Goal: Task Accomplishment & Management: Manage account settings

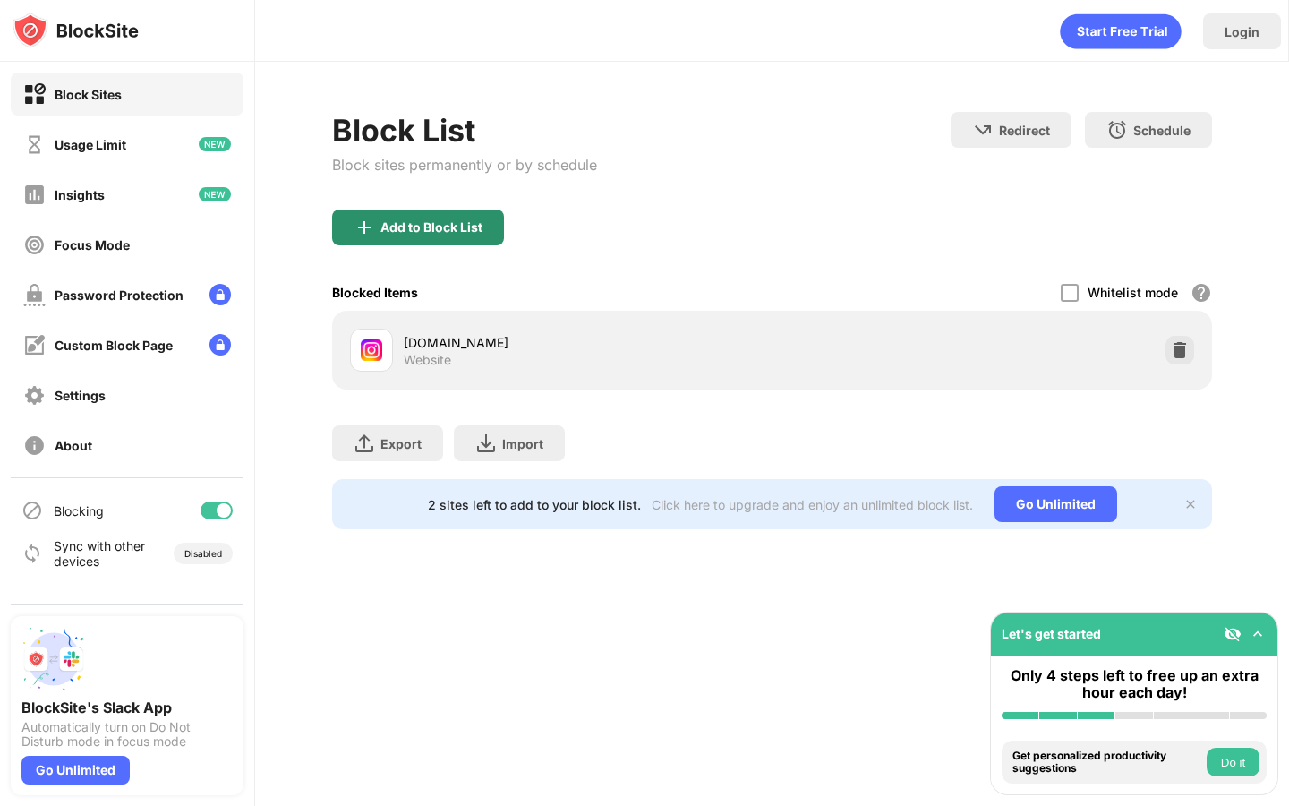
click at [415, 232] on div "Add to Block List" at bounding box center [431, 227] width 102 height 14
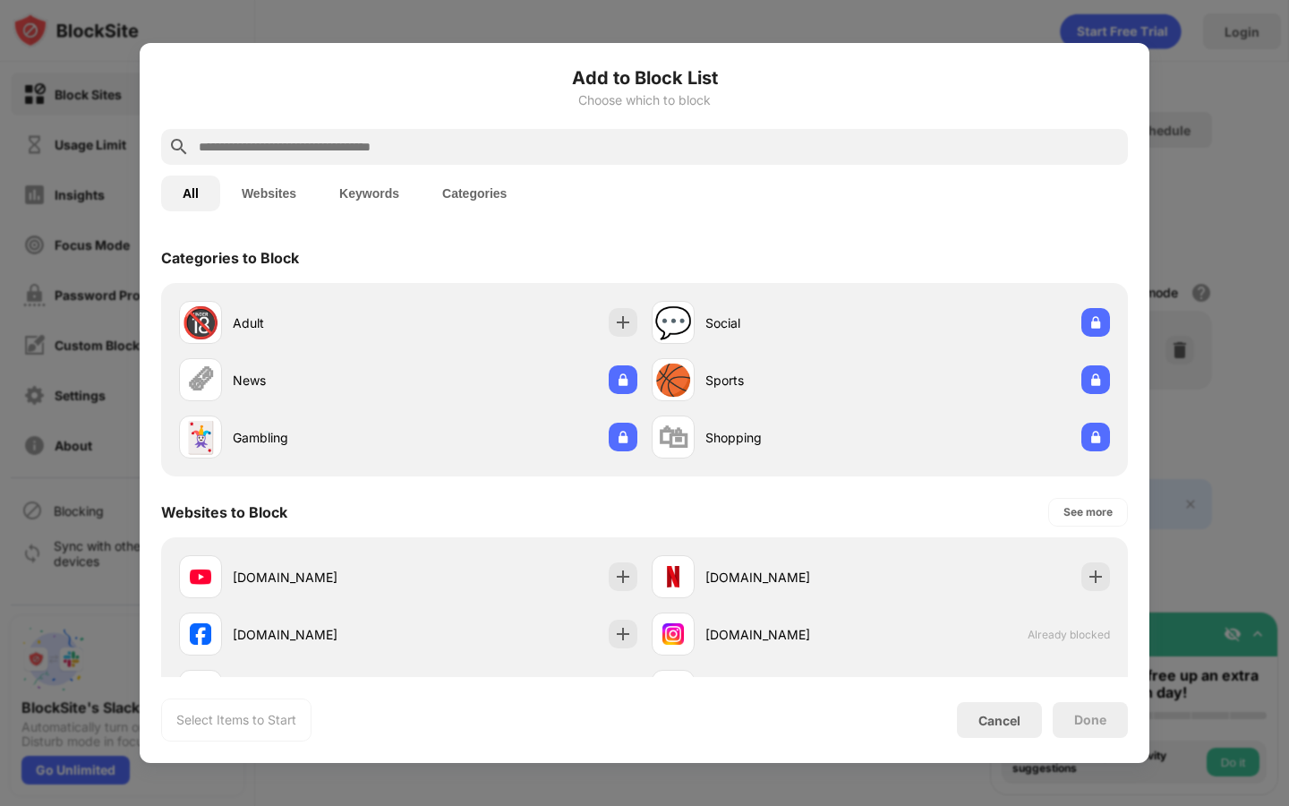
click at [449, 141] on input "text" at bounding box center [659, 146] width 924 height 21
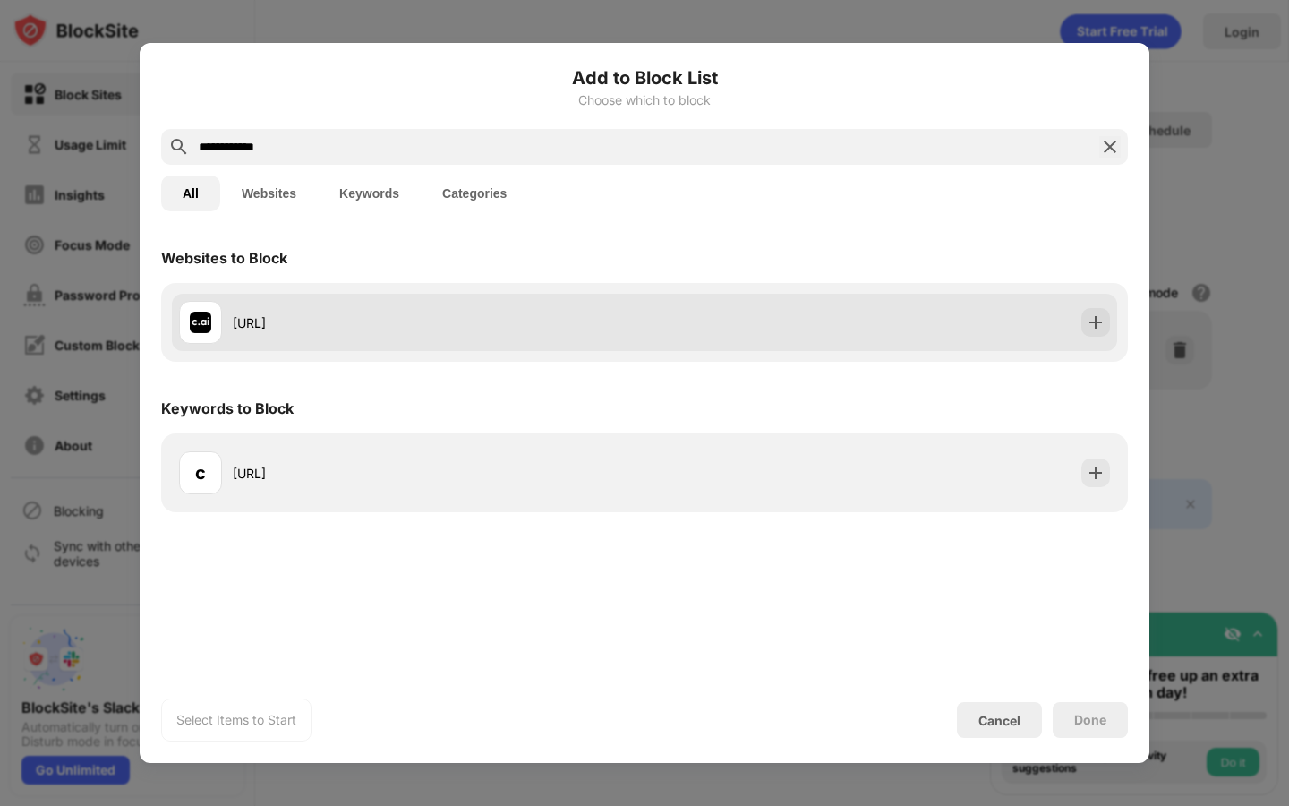
type input "**********"
click at [439, 325] on div "[URL]" at bounding box center [439, 322] width 412 height 19
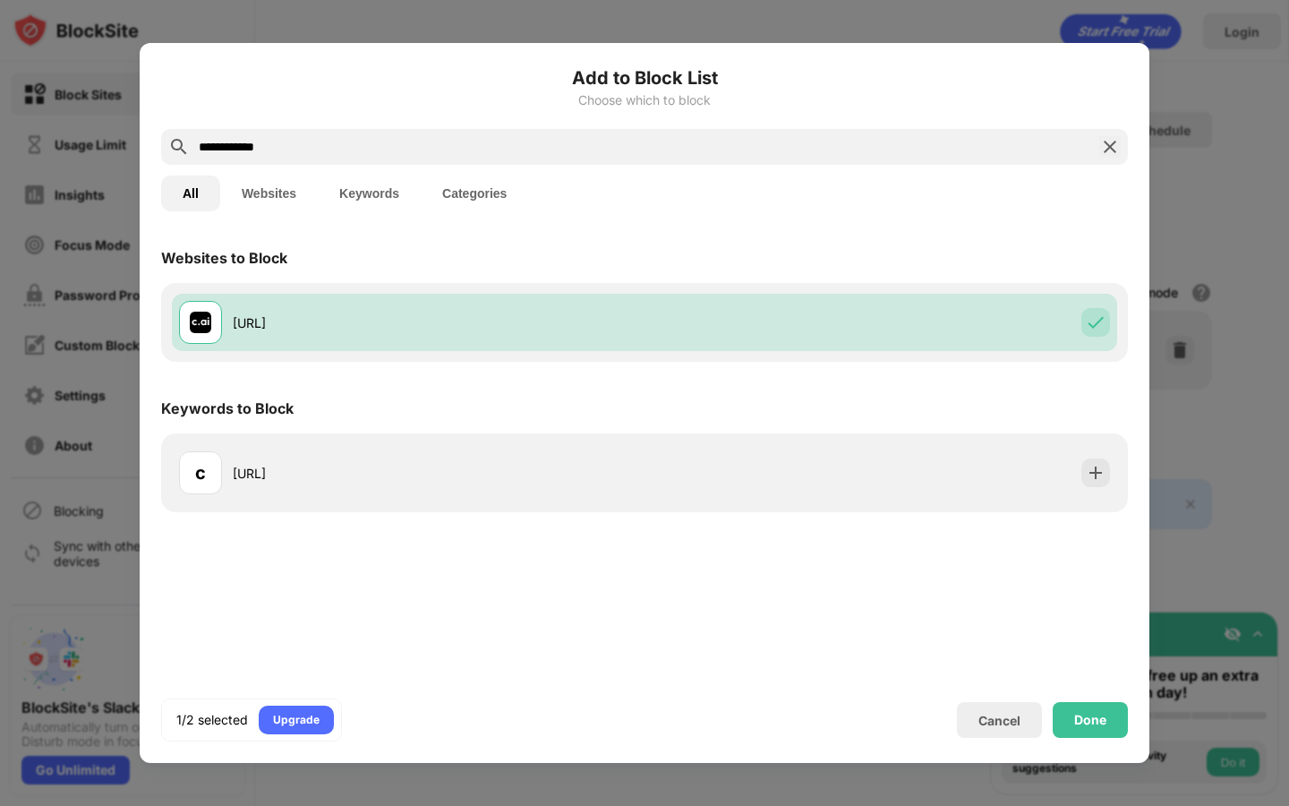
click at [1107, 738] on div "1/2 selected Upgrade Cancel Done" at bounding box center [644, 719] width 967 height 43
click at [1105, 727] on div "Done" at bounding box center [1090, 719] width 32 height 14
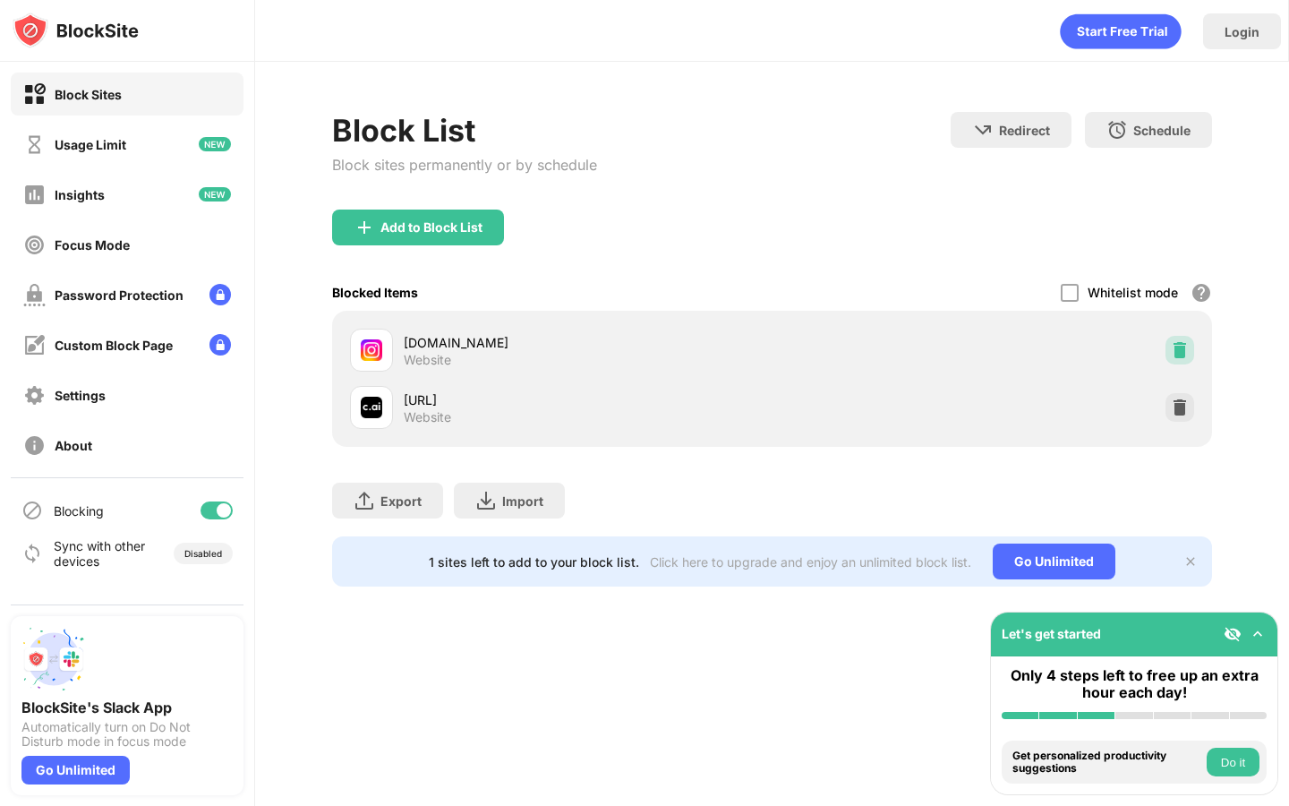
click at [1181, 351] on img at bounding box center [1180, 350] width 18 height 18
